Goal: Check status: Check status

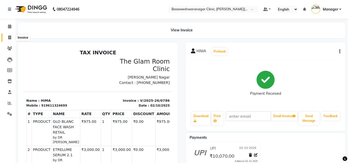
click at [10, 39] on span at bounding box center [9, 38] width 9 height 6
select select "7441"
select select "service"
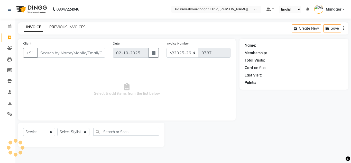
click at [74, 28] on link "PREVIOUS INVOICES" at bounding box center [67, 27] width 36 height 5
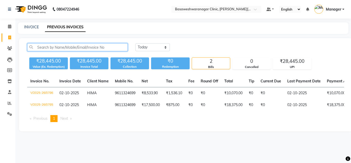
click at [48, 44] on input "text" at bounding box center [77, 47] width 101 height 8
